Goal: Navigation & Orientation: Find specific page/section

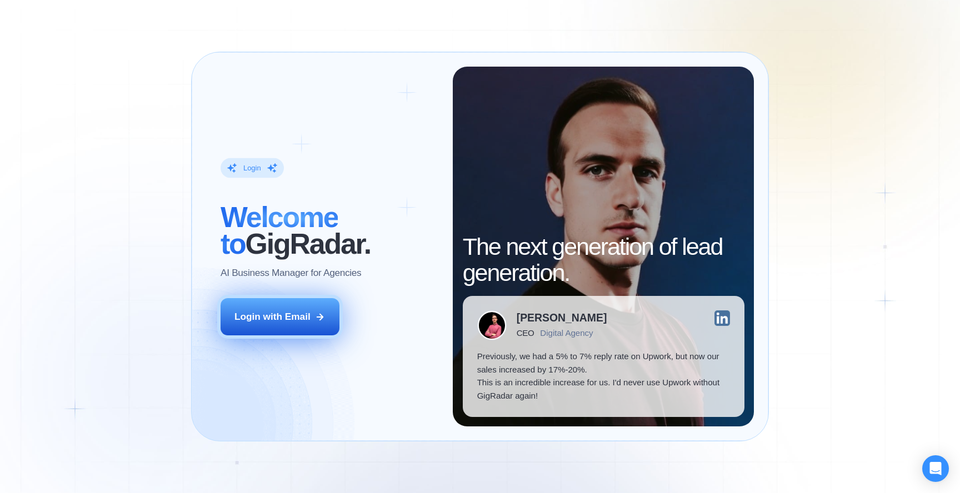
click at [305, 307] on button "Login with Email" at bounding box center [280, 316] width 119 height 37
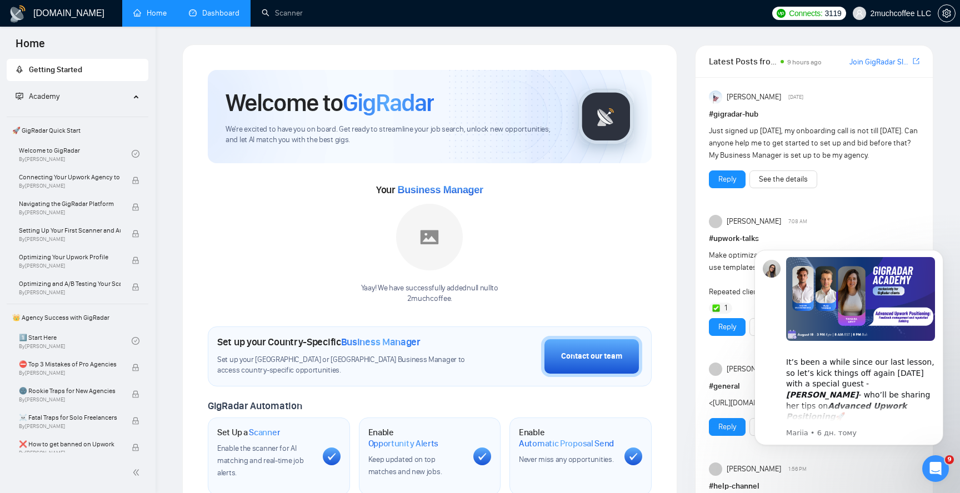
click at [221, 8] on link "Dashboard" at bounding box center [214, 12] width 51 height 9
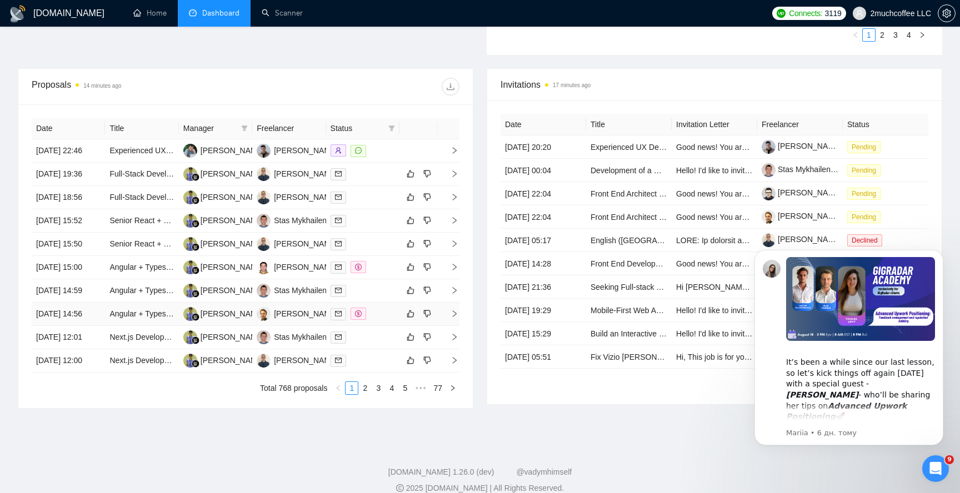
scroll to position [371, 0]
